Goal: Use online tool/utility: Use online tool/utility

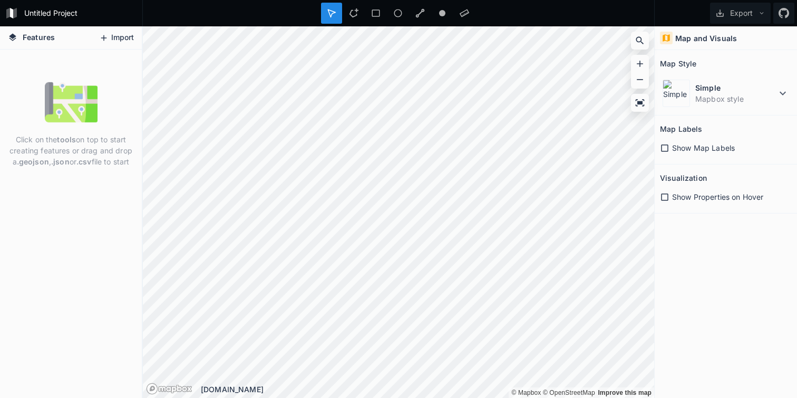
click at [106, 41] on icon at bounding box center [103, 37] width 9 height 9
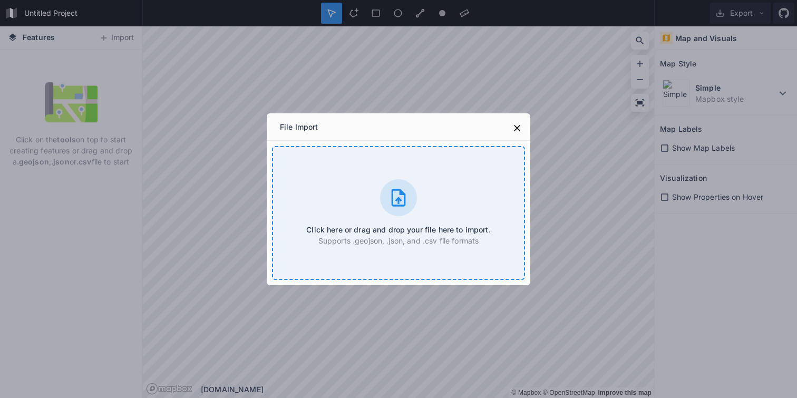
click at [375, 206] on div "Click here or drag and drop your file here to import. Supports .geojson, .json,…" at bounding box center [398, 213] width 253 height 134
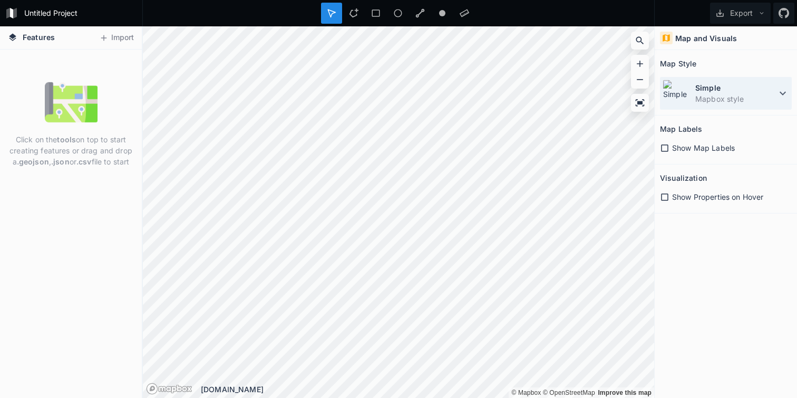
click at [765, 94] on dd "Mapbox style" at bounding box center [735, 98] width 81 height 11
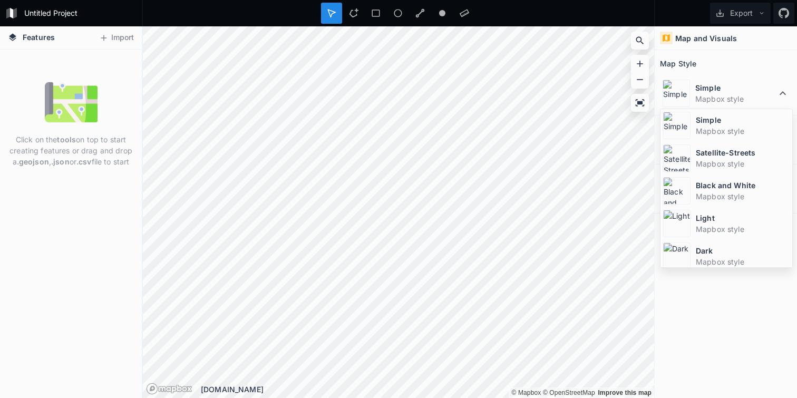
click at [262, 22] on div at bounding box center [398, 13] width 512 height 26
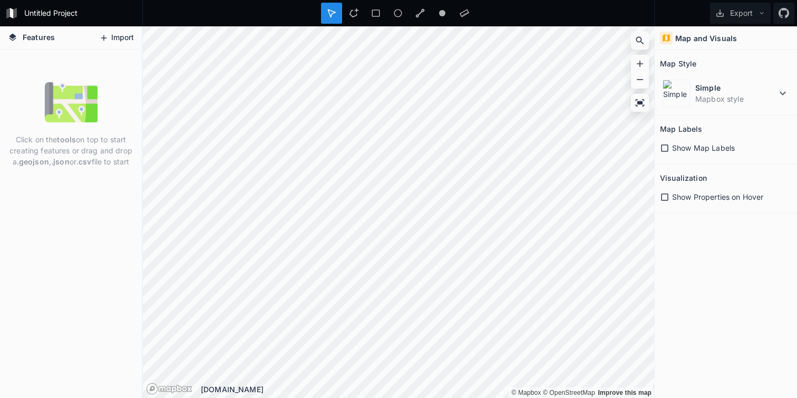
click at [115, 40] on button "Import" at bounding box center [116, 38] width 45 height 17
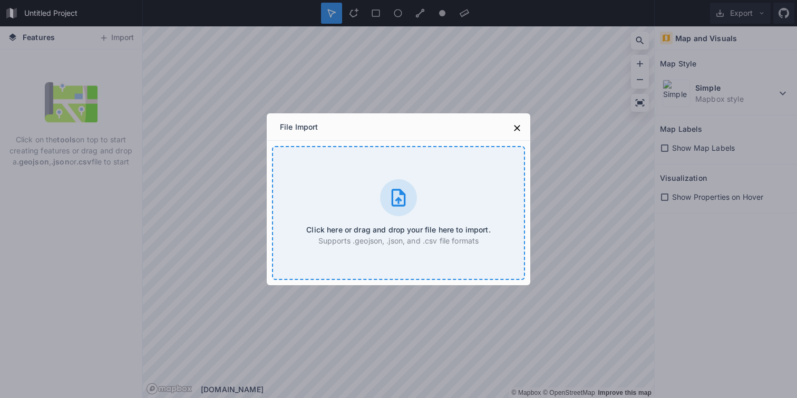
click at [382, 199] on div at bounding box center [398, 197] width 37 height 37
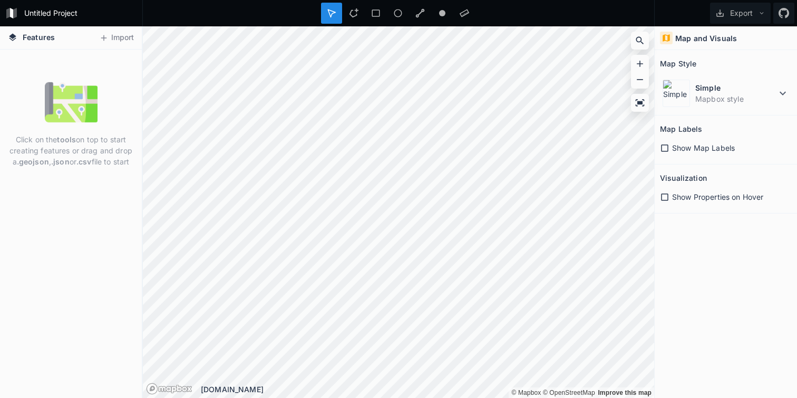
click at [729, 41] on h4 "Map and Visuals" at bounding box center [706, 38] width 62 height 11
click at [742, 89] on dt "Simple" at bounding box center [735, 87] width 81 height 11
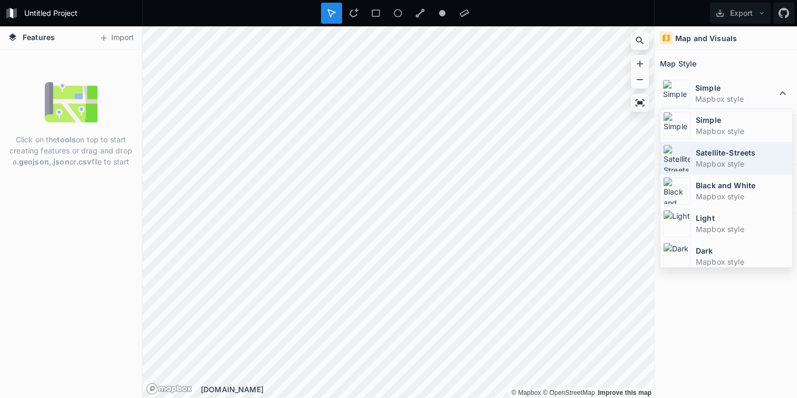
click at [715, 163] on dd "Mapbox style" at bounding box center [743, 163] width 94 height 11
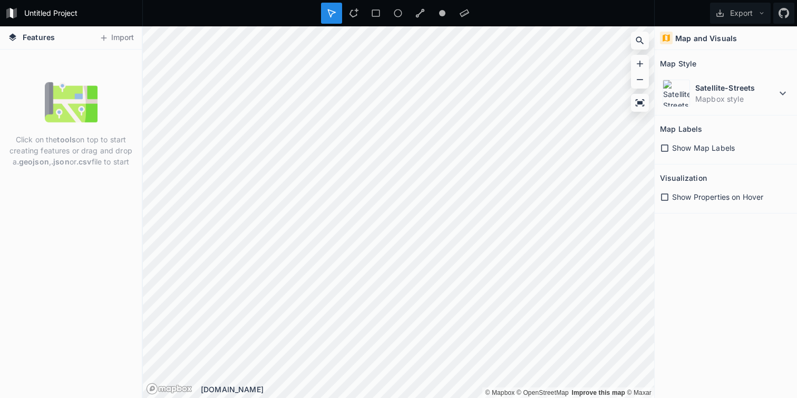
click at [666, 198] on icon at bounding box center [664, 196] width 9 height 9
click at [92, 106] on img at bounding box center [71, 102] width 53 height 53
click at [84, 136] on p "Click on the tools on top to start creating features or drag and drop a .geojso…" at bounding box center [71, 150] width 126 height 33
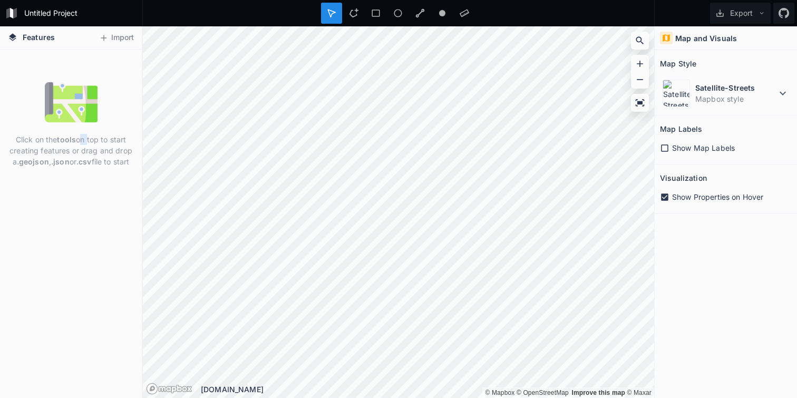
click at [84, 136] on p "Click on the tools on top to start creating features or drag and drop a .geojso…" at bounding box center [71, 150] width 126 height 33
click at [66, 152] on p "Click on the tools on top to start creating features or drag and drop a .geojso…" at bounding box center [71, 150] width 126 height 33
